Goal: Task Accomplishment & Management: Manage account settings

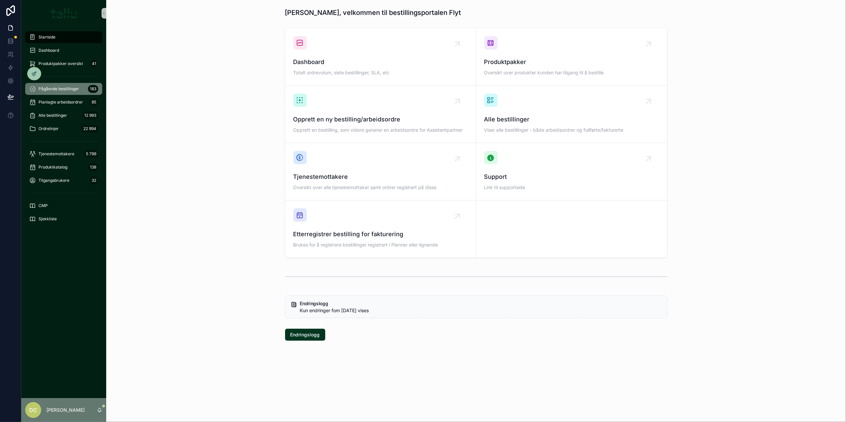
click at [49, 92] on div "Pågående bestillinger 183" at bounding box center [63, 89] width 69 height 11
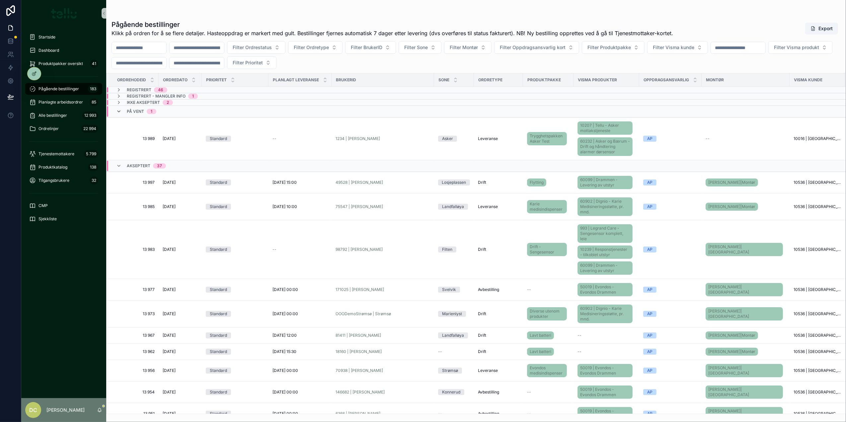
click at [117, 113] on icon "scrollable content" at bounding box center [118, 111] width 5 height 5
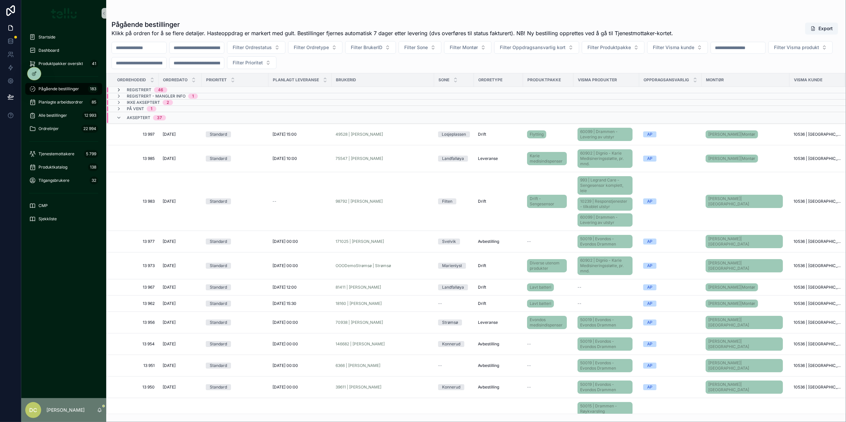
click at [119, 90] on icon "scrollable content" at bounding box center [118, 89] width 5 height 5
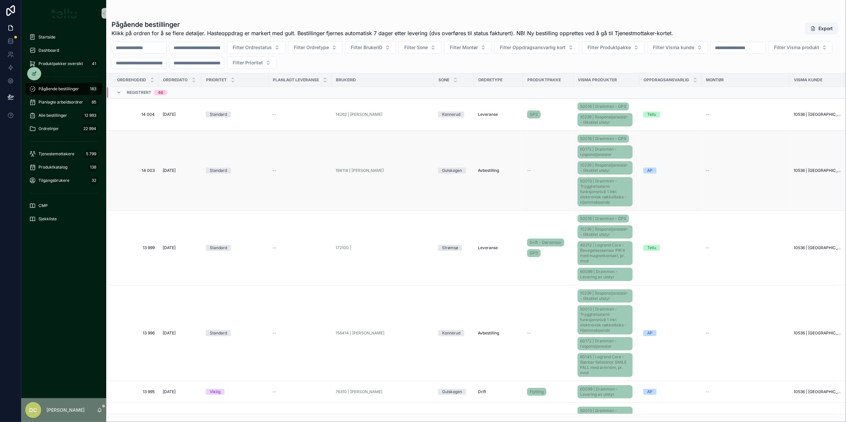
click at [266, 175] on td "Standard" at bounding box center [235, 171] width 67 height 80
click at [273, 173] on span "--" at bounding box center [274, 170] width 4 height 5
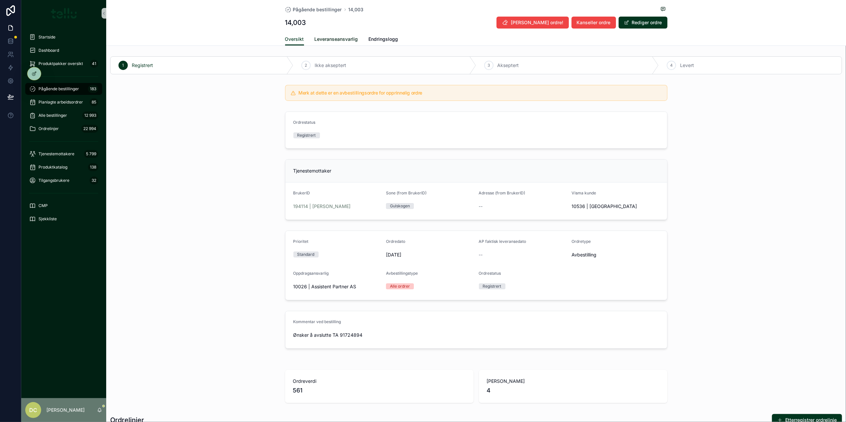
click at [330, 41] on span "Leveranseansvarlig" at bounding box center [336, 39] width 43 height 7
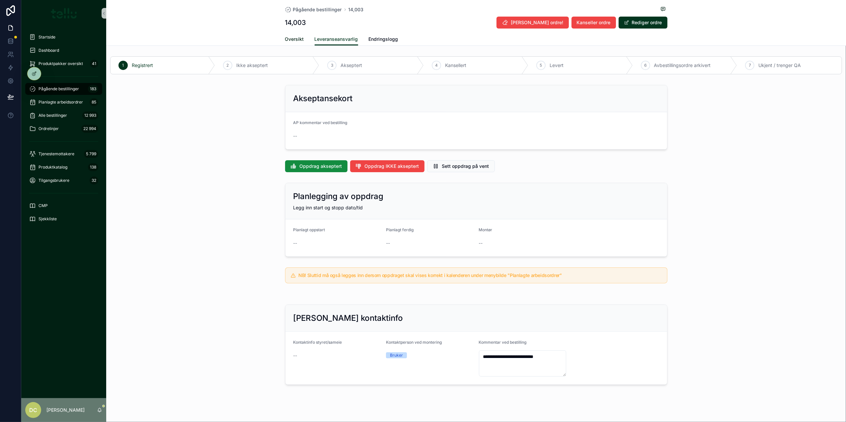
click at [294, 39] on span "Oversikt" at bounding box center [294, 39] width 19 height 7
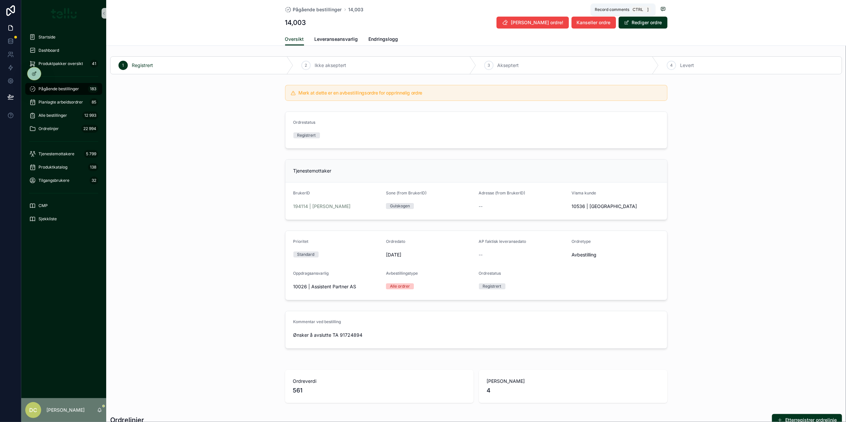
click at [634, 9] on icon "scrollable content" at bounding box center [662, 9] width 1 height 0
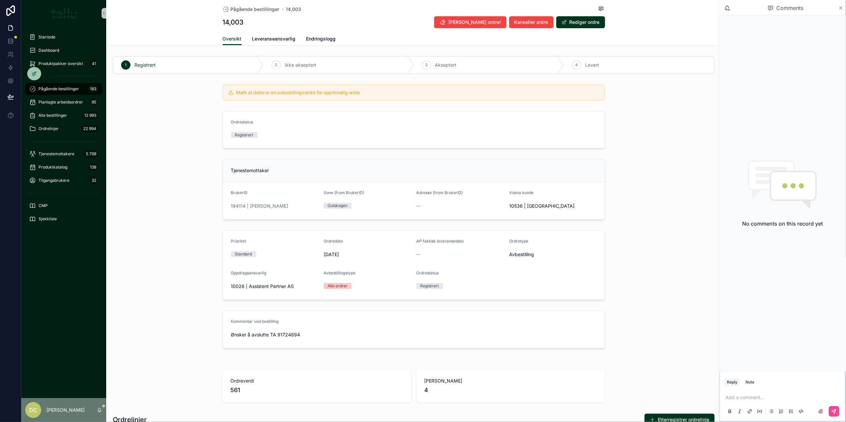
click at [634, 8] on icon "scrollable content" at bounding box center [840, 7] width 5 height 5
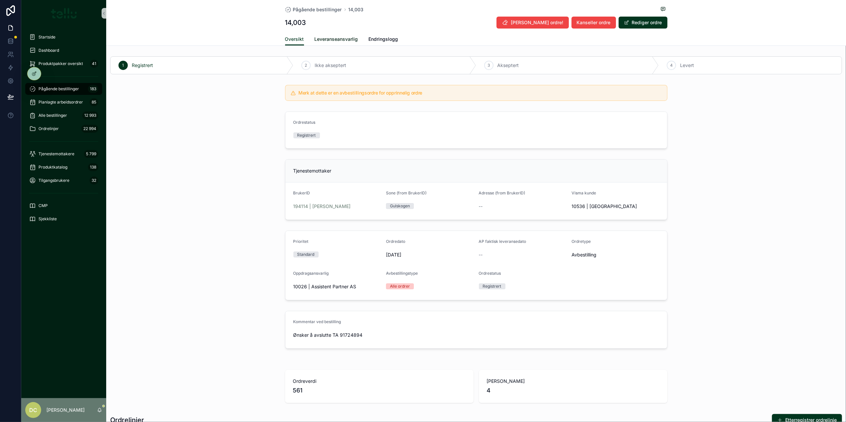
click at [345, 39] on span "Leveranseansvarlig" at bounding box center [336, 39] width 43 height 7
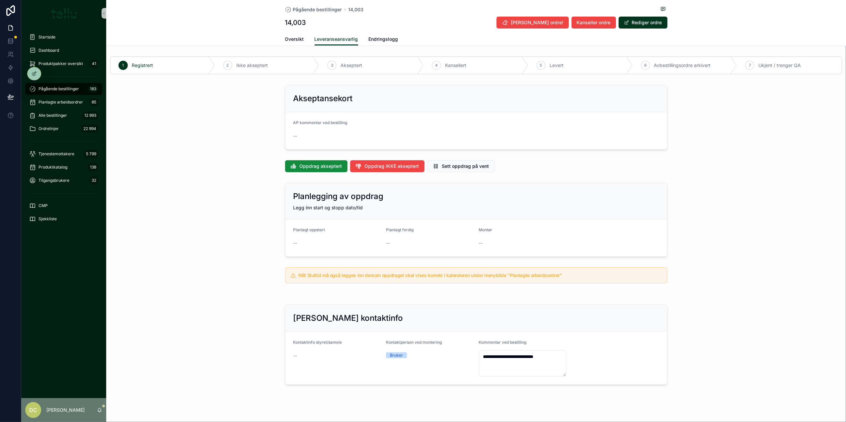
click at [377, 133] on div "--" at bounding box center [476, 136] width 366 height 7
drag, startPoint x: 635, startPoint y: 23, endPoint x: 609, endPoint y: 42, distance: 32.5
click at [634, 22] on button "Rediger ordre" at bounding box center [642, 23] width 49 height 12
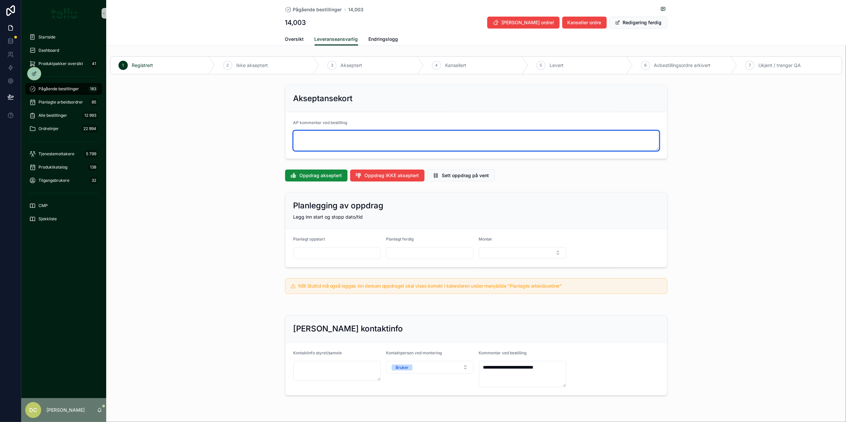
click at [343, 137] on textarea "scrollable content" at bounding box center [476, 141] width 366 height 20
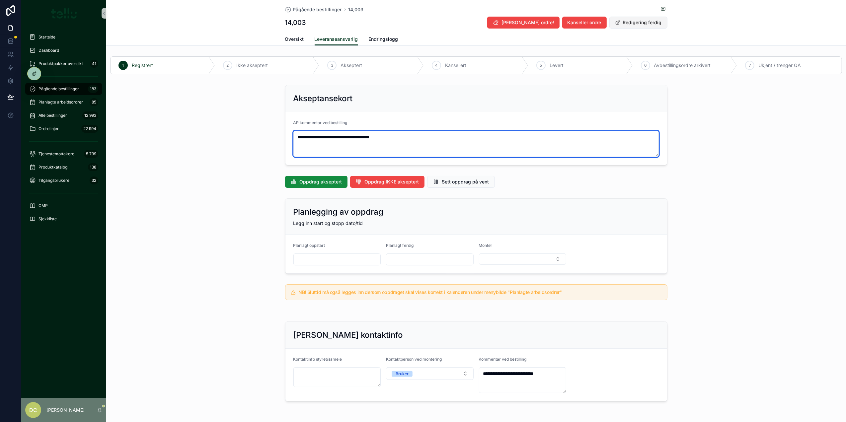
type textarea "**********"
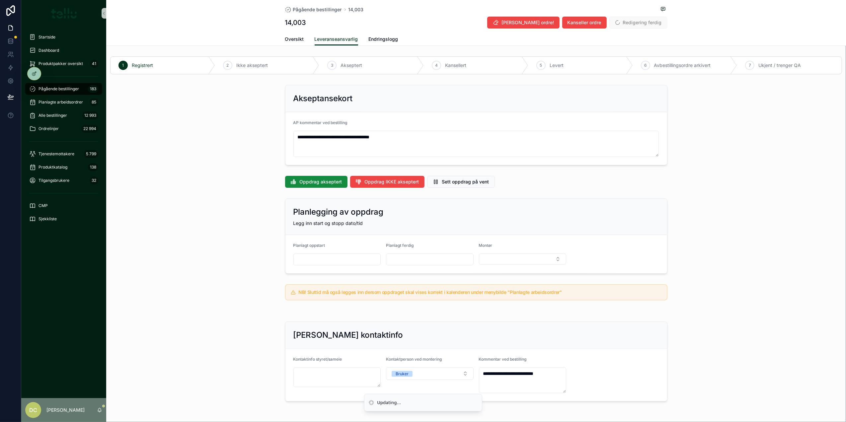
click at [628, 22] on span "Redigering ferdig" at bounding box center [638, 23] width 58 height 12
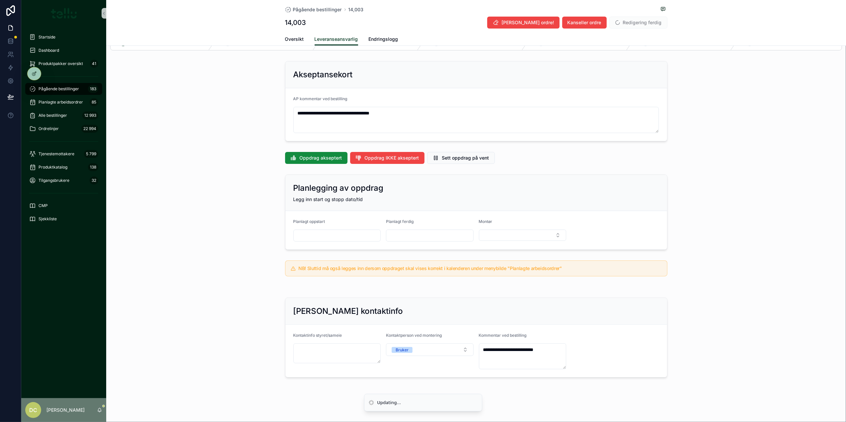
scroll to position [37, 0]
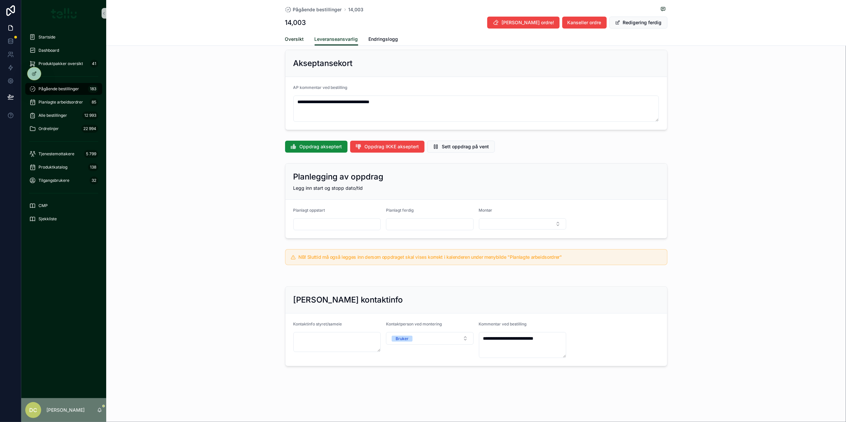
click at [285, 38] on span "Oversikt" at bounding box center [294, 39] width 19 height 7
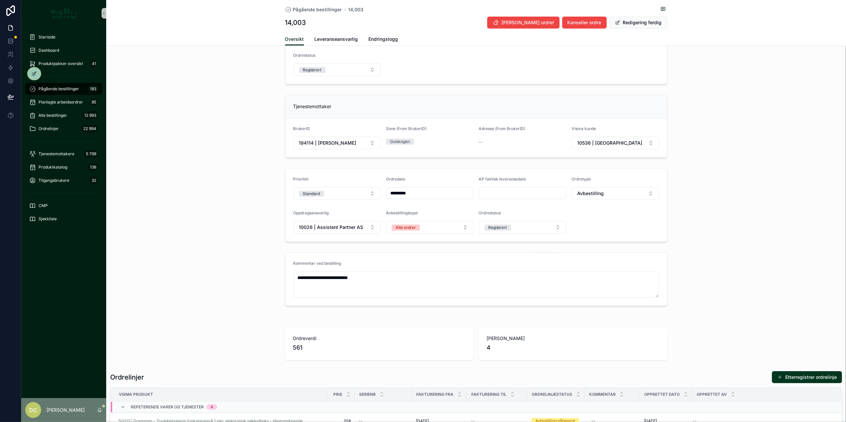
scroll to position [88, 0]
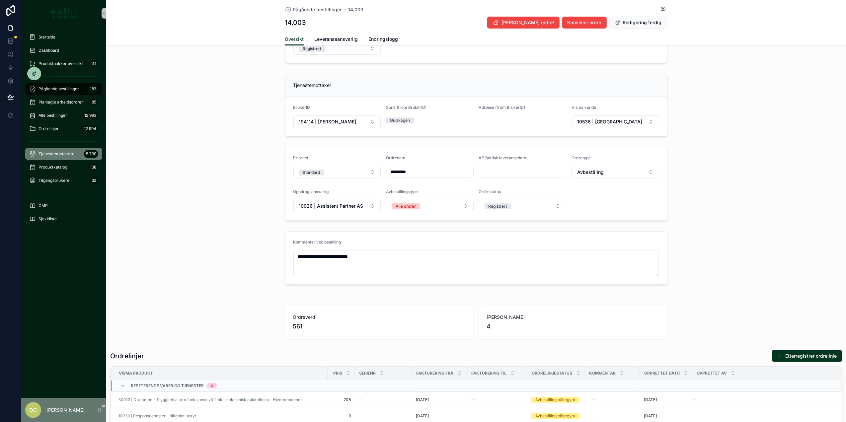
click at [62, 149] on div "Tjenestemottakere 5 799" at bounding box center [63, 154] width 69 height 11
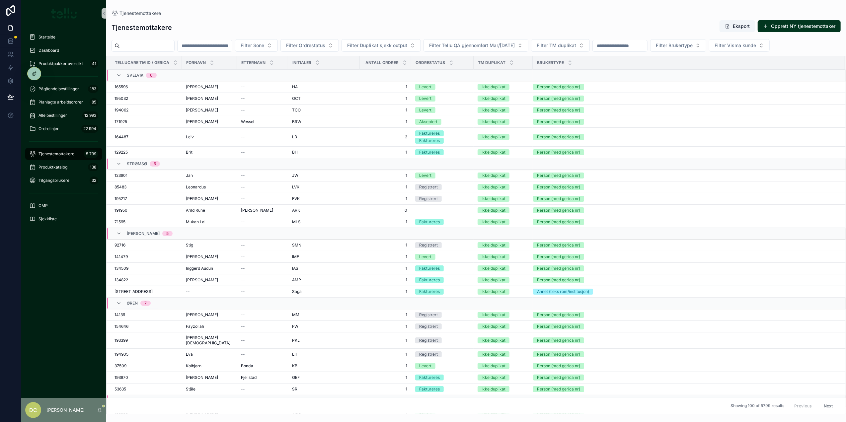
click at [228, 46] on input "scrollable content" at bounding box center [205, 45] width 54 height 9
type input "******"
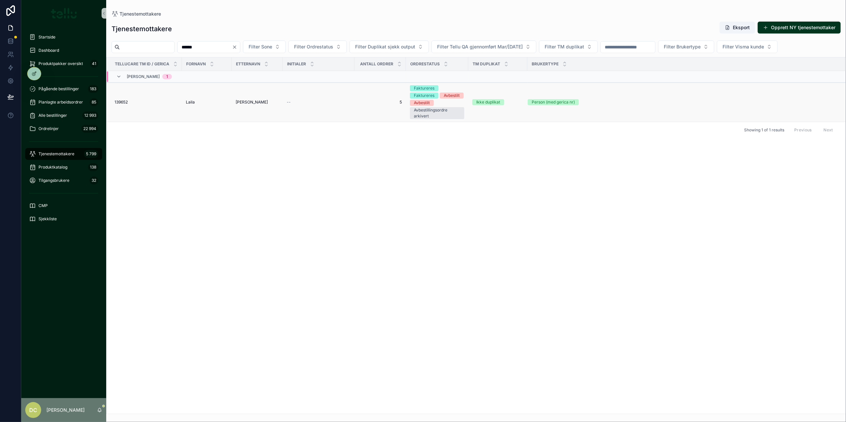
click at [174, 97] on td "139652 139652" at bounding box center [144, 102] width 75 height 39
click at [184, 103] on td "[PERSON_NAME]" at bounding box center [207, 102] width 50 height 39
click at [186, 104] on span "Laila" at bounding box center [190, 102] width 9 height 5
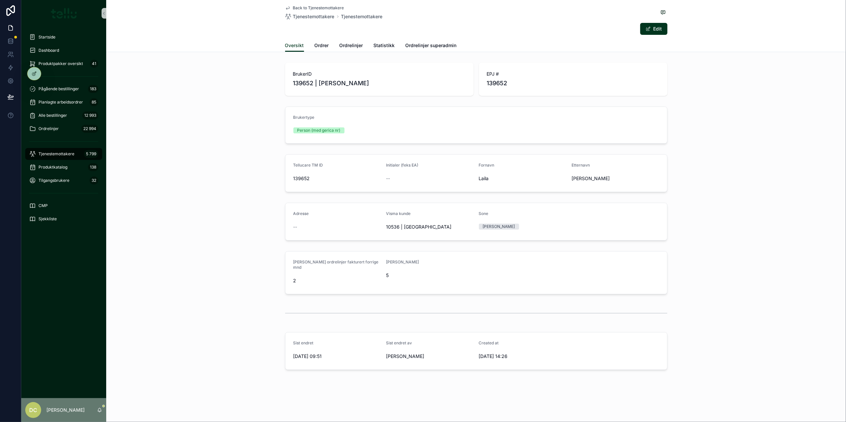
click at [311, 43] on div "Oversikt Ordrer Ordrelinjer Statistikk Ordrelinjer superadmin" at bounding box center [476, 45] width 382 height 13
click at [320, 44] on span "Ordrer" at bounding box center [322, 45] width 14 height 7
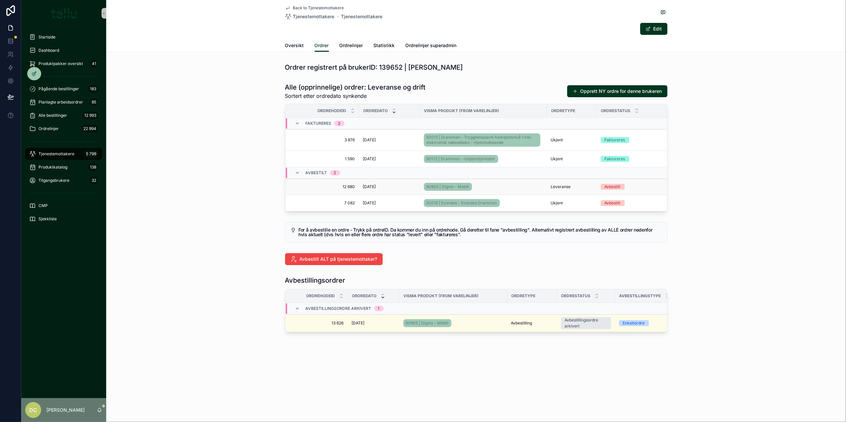
click at [406, 188] on div "[DATE] [DATE]" at bounding box center [389, 186] width 53 height 5
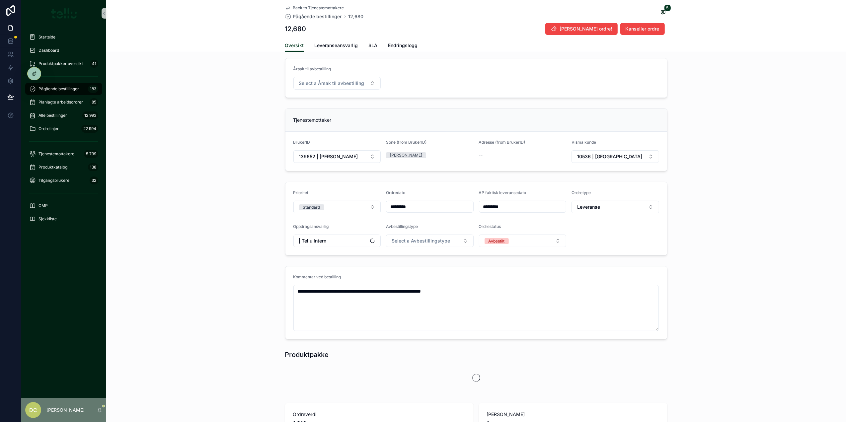
scroll to position [88, 0]
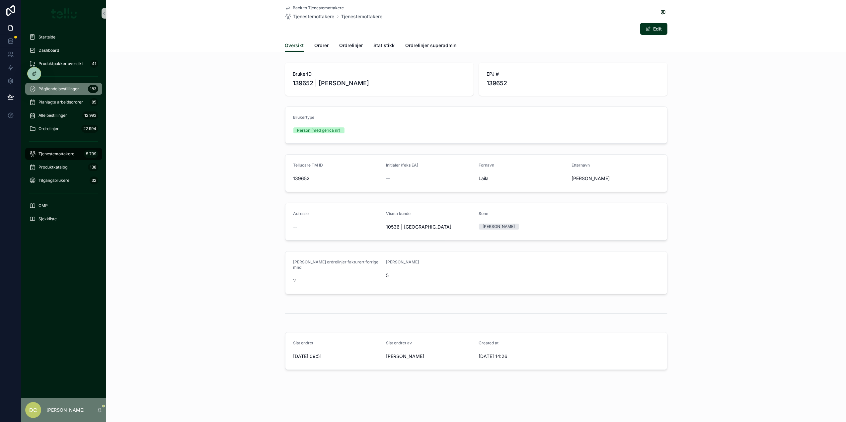
click at [61, 87] on span "Pågående bestillinger" at bounding box center [58, 88] width 40 height 5
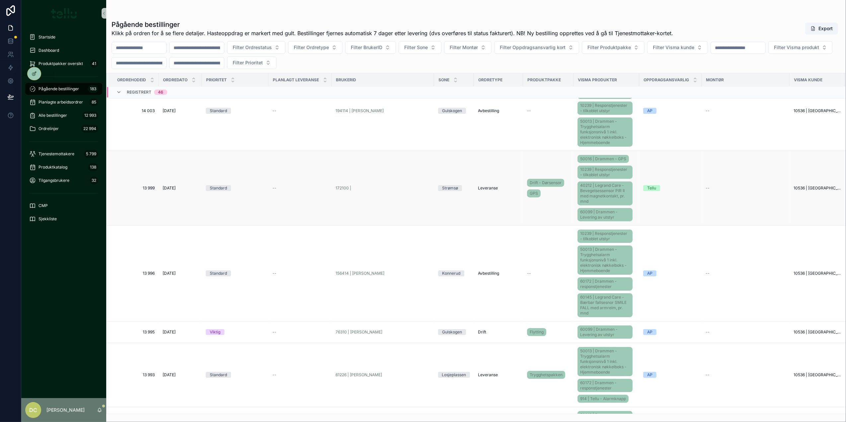
scroll to position [44, 0]
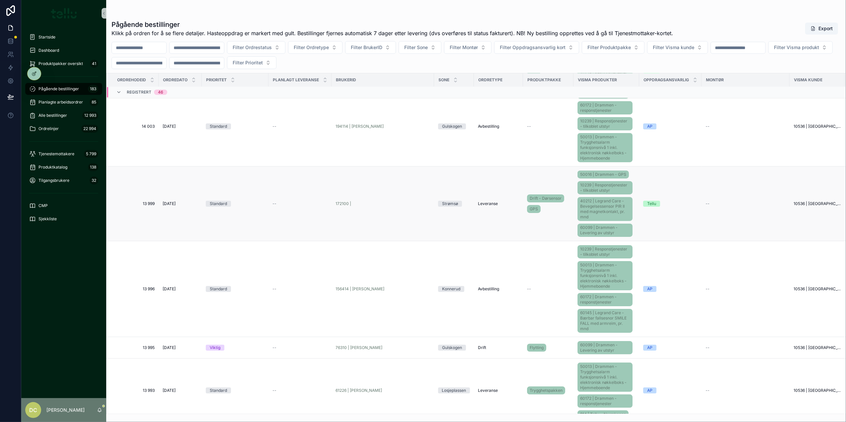
click at [634, 206] on div "Tellu" at bounding box center [670, 204] width 54 height 6
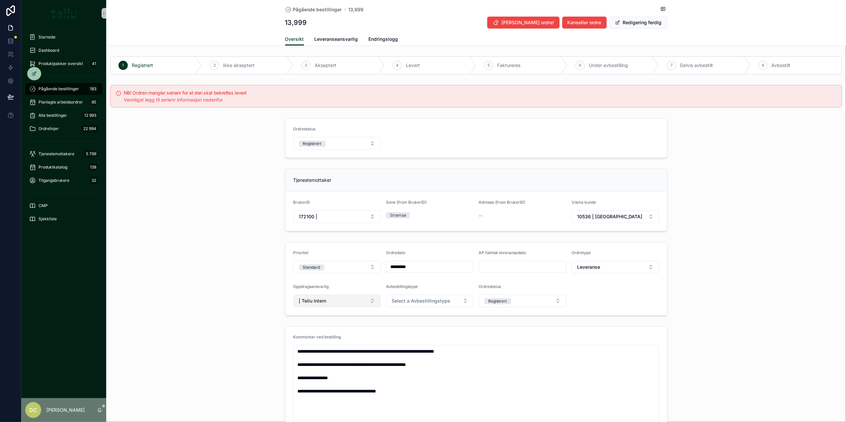
click at [368, 303] on button "| Tellu Intern" at bounding box center [337, 301] width 88 height 13
click at [322, 306] on span "10026 | Assistent Partner AS" at bounding box center [326, 351] width 63 height 7
click at [326, 41] on span "Leveranseansvarlig" at bounding box center [336, 39] width 43 height 7
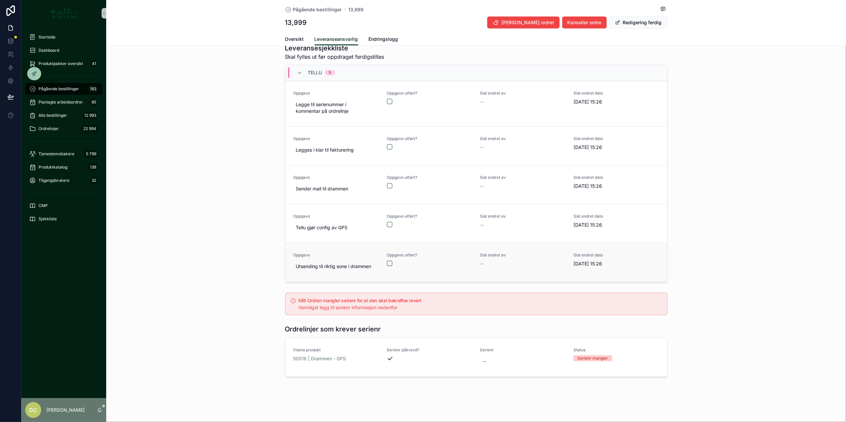
scroll to position [465, 0]
click at [483, 306] on div "--" at bounding box center [485, 361] width 4 height 7
type input "*"
type input "********"
click at [561, 306] on icon "scrollable content" at bounding box center [560, 369] width 5 height 5
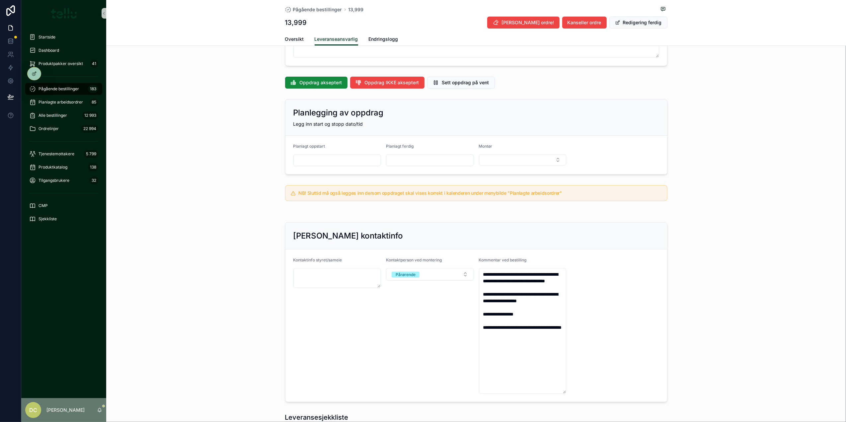
scroll to position [0, 0]
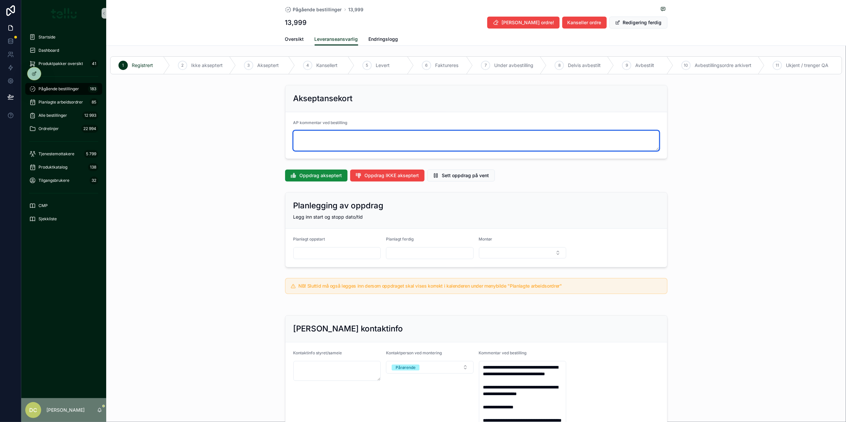
click at [330, 137] on textarea "scrollable content" at bounding box center [476, 141] width 366 height 20
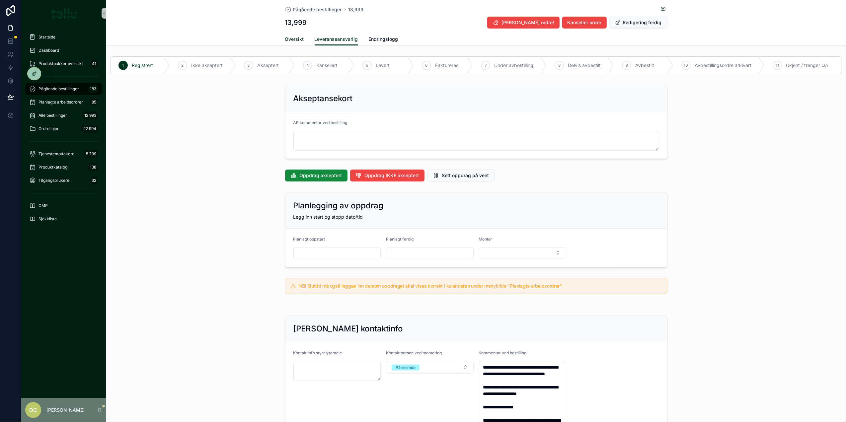
click at [293, 41] on span "Oversikt" at bounding box center [294, 39] width 19 height 7
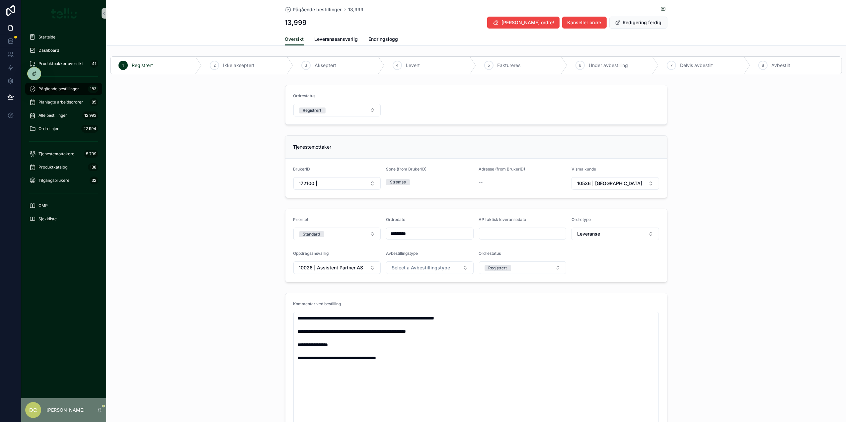
type input "**********"
click at [634, 21] on button "Redigering ferdig" at bounding box center [638, 23] width 58 height 12
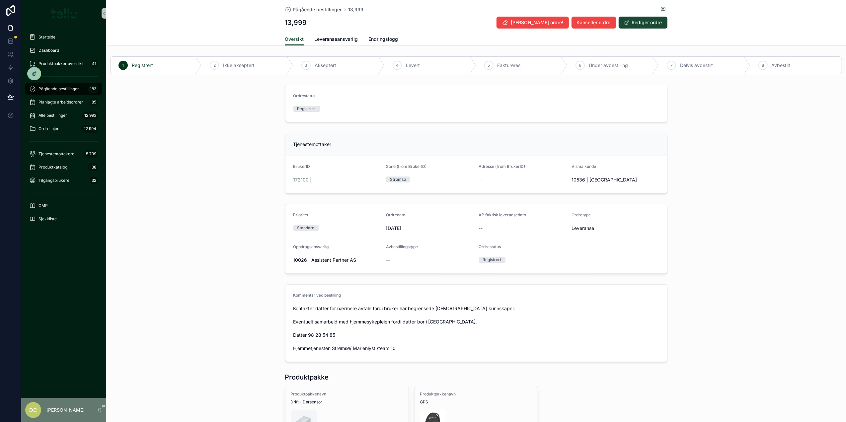
click at [634, 21] on button "Rediger ordre" at bounding box center [642, 23] width 49 height 12
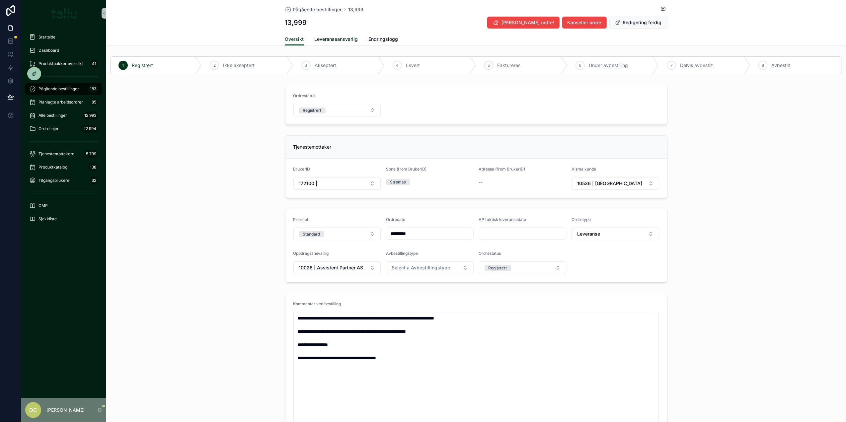
click at [331, 40] on span "Leveranseansvarlig" at bounding box center [336, 39] width 43 height 7
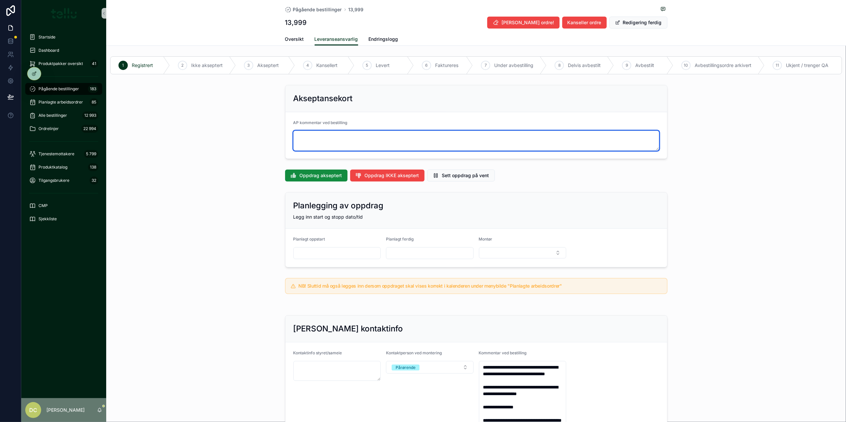
click at [358, 141] on textarea "scrollable content" at bounding box center [476, 141] width 366 height 20
type textarea "*"
click at [344, 137] on textarea "**********" at bounding box center [475, 141] width 365 height 20
type textarea "**********"
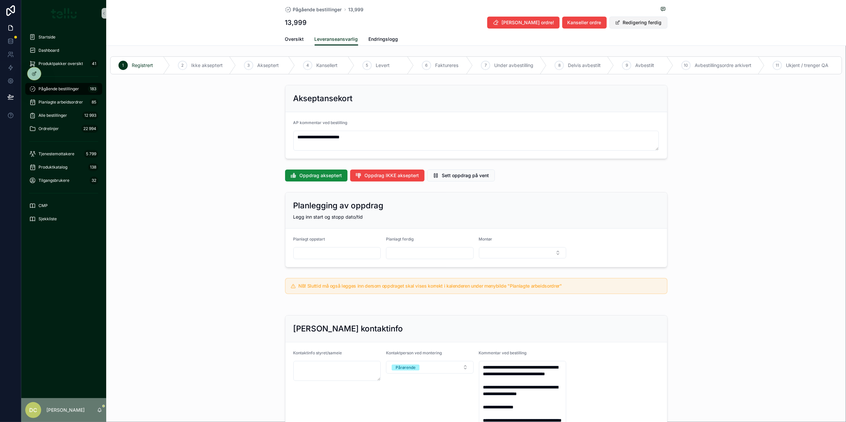
click at [634, 24] on button "Redigering ferdig" at bounding box center [638, 23] width 58 height 12
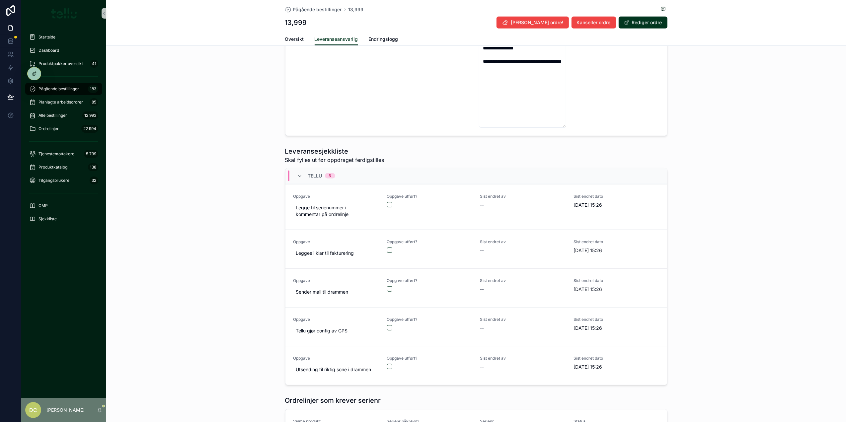
scroll to position [354, 0]
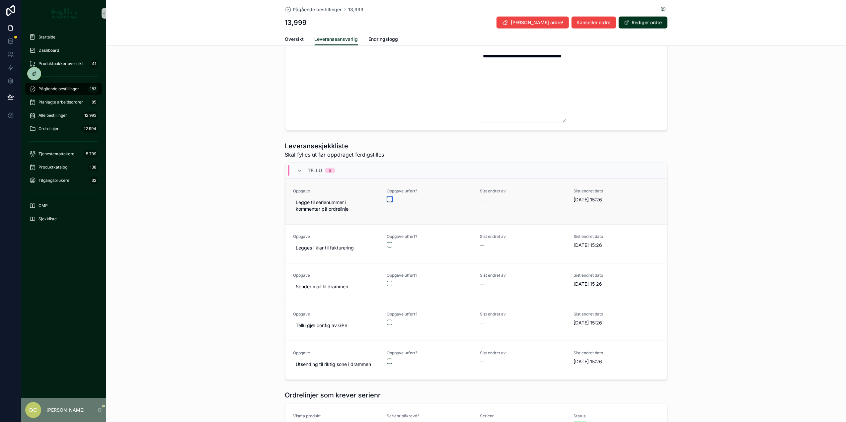
click at [387, 202] on button "scrollable content" at bounding box center [389, 199] width 5 height 5
click at [387, 247] on button "scrollable content" at bounding box center [389, 244] width 5 height 5
click at [387, 285] on button "scrollable content" at bounding box center [389, 283] width 5 height 5
click at [387, 306] on button "scrollable content" at bounding box center [389, 322] width 5 height 5
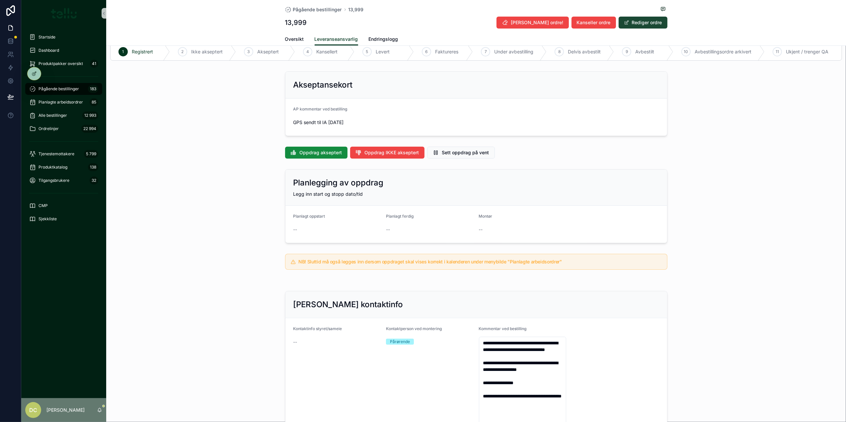
scroll to position [0, 0]
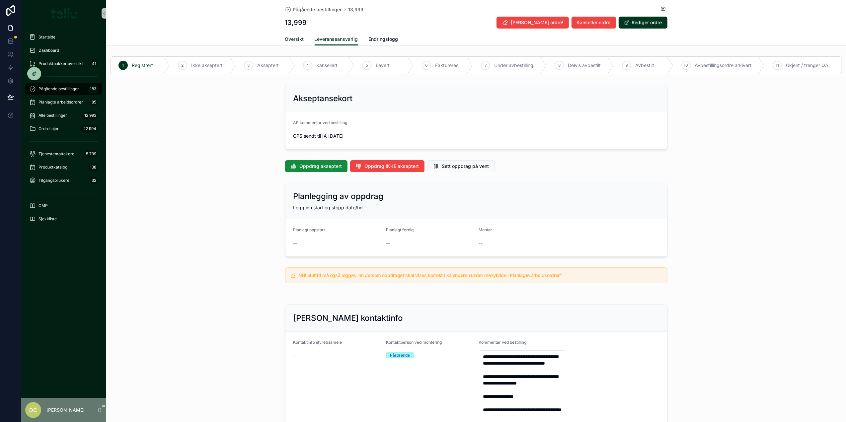
click at [295, 37] on span "Oversikt" at bounding box center [294, 39] width 19 height 7
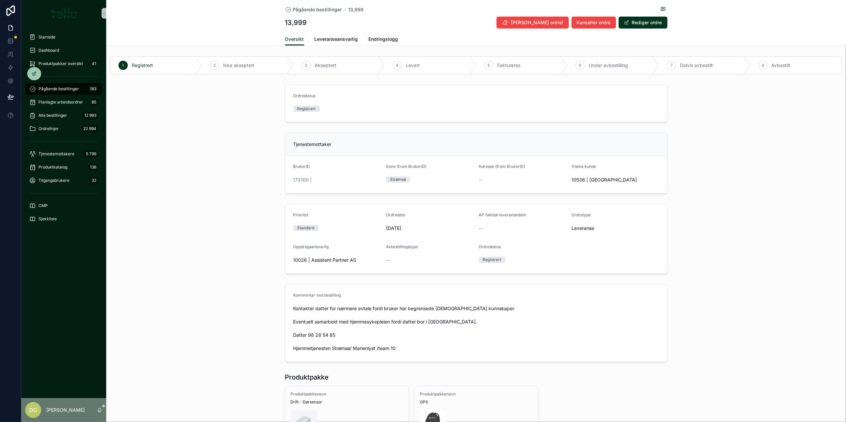
click at [54, 92] on div "Pågående bestillinger 183" at bounding box center [63, 89] width 69 height 11
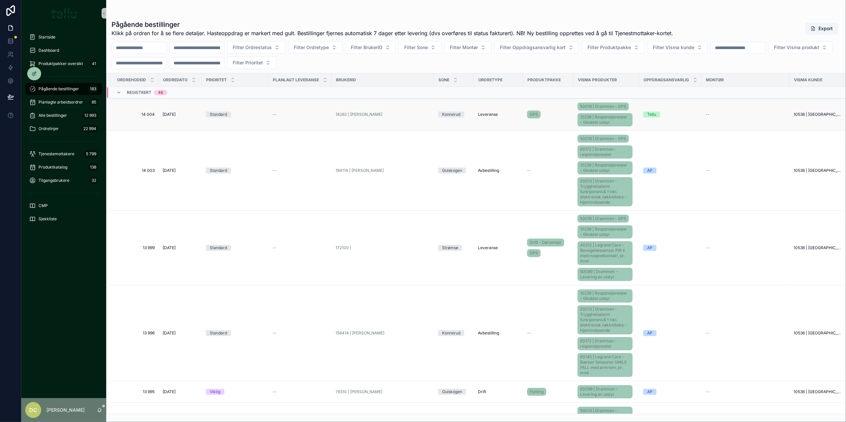
click at [288, 118] on td "--" at bounding box center [299, 115] width 63 height 32
click at [242, 113] on div "Standard" at bounding box center [235, 114] width 59 height 6
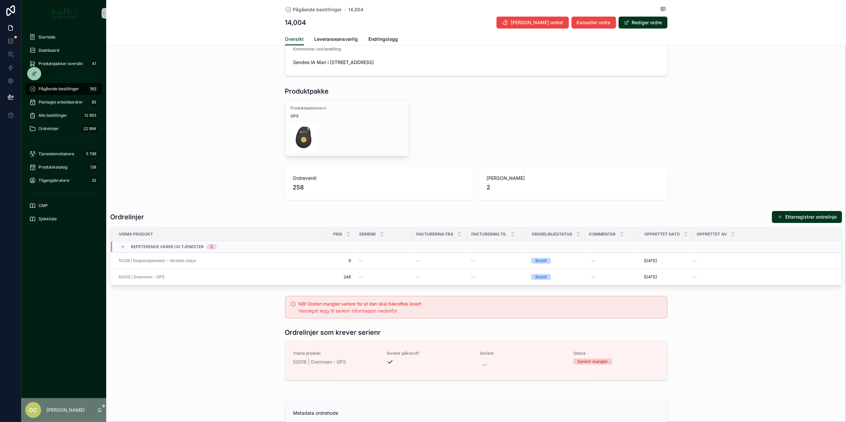
scroll to position [405, 0]
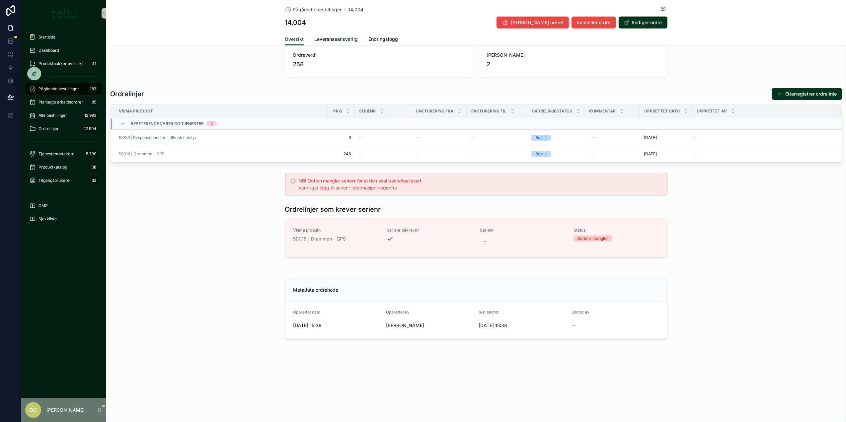
click at [319, 41] on span "Leveranseansvarlig" at bounding box center [336, 39] width 43 height 7
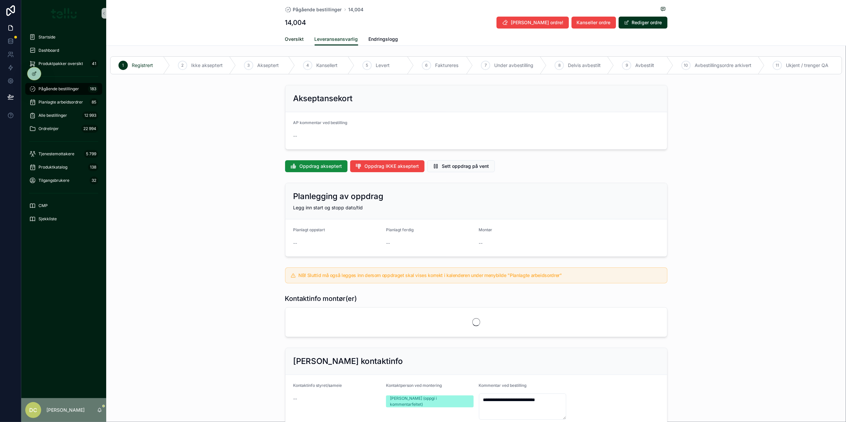
click at [298, 41] on span "Oversikt" at bounding box center [294, 39] width 19 height 7
